Goal: Task Accomplishment & Management: Manage account settings

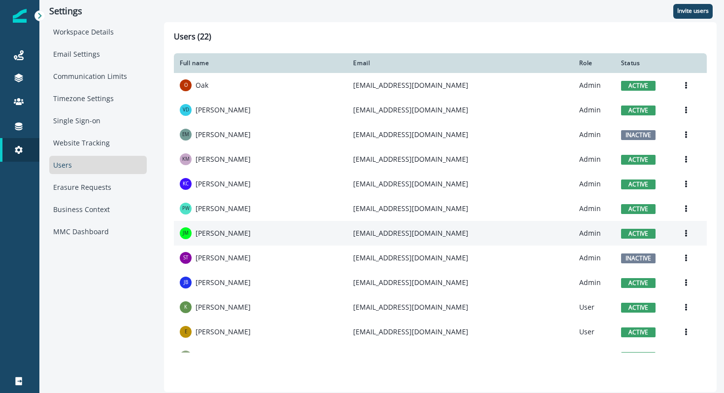
scroll to position [16, 0]
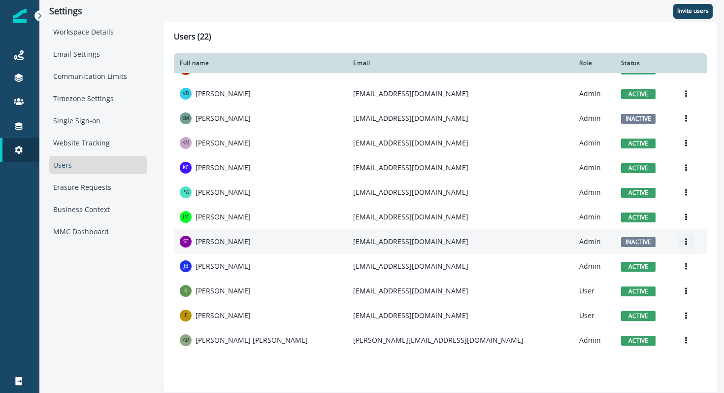
click at [683, 243] on icon "Options" at bounding box center [686, 241] width 7 height 7
drag, startPoint x: 672, startPoint y: 243, endPoint x: 613, endPoint y: 265, distance: 63.0
click at [673, 254] on td "Edit Deactivate Resend invite [PERSON_NAME] invite" at bounding box center [690, 241] width 34 height 25
click at [596, 266] on button "Edit" at bounding box center [627, 265] width 109 height 16
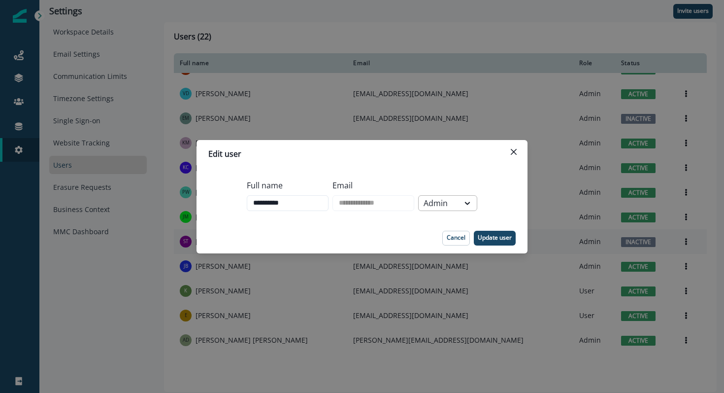
click at [475, 197] on div at bounding box center [468, 203] width 18 height 15
click at [515, 147] on button "Close" at bounding box center [514, 152] width 16 height 16
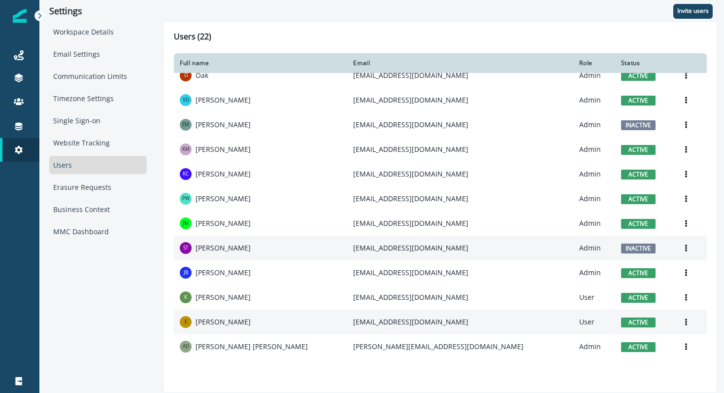
scroll to position [9, 0]
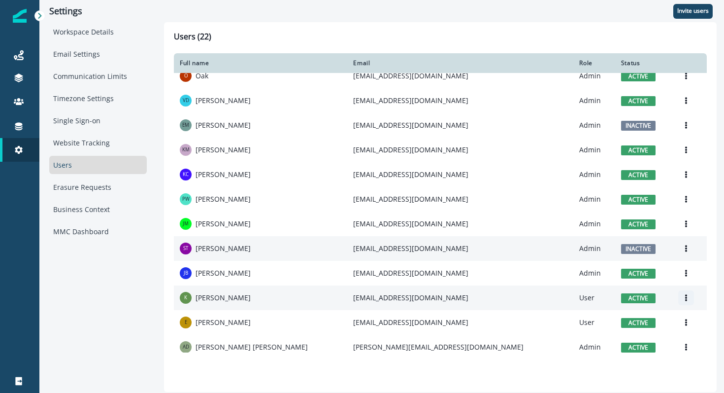
click at [679, 302] on button "Options" at bounding box center [687, 297] width 16 height 15
click at [611, 334] on button "Deactivate" at bounding box center [627, 337] width 109 height 16
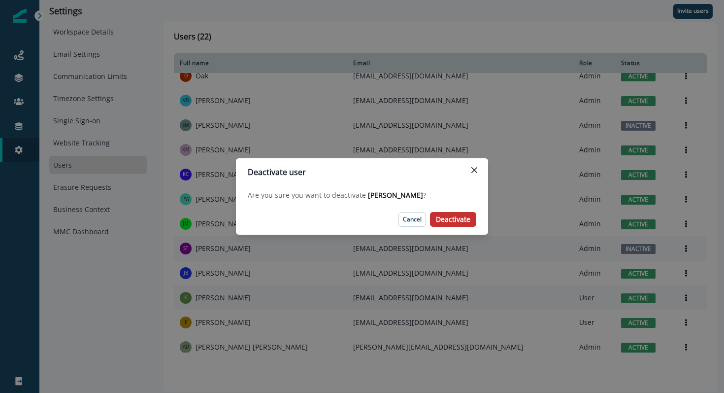
click at [455, 215] on p "Deactivate" at bounding box center [453, 219] width 34 height 8
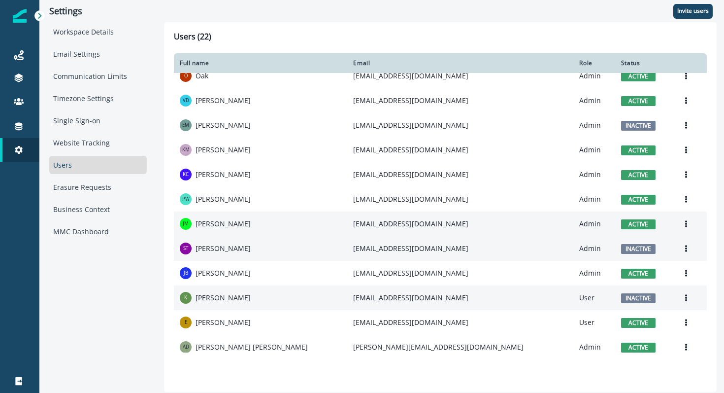
scroll to position [0, 0]
